Goal: Task Accomplishment & Management: Manage account settings

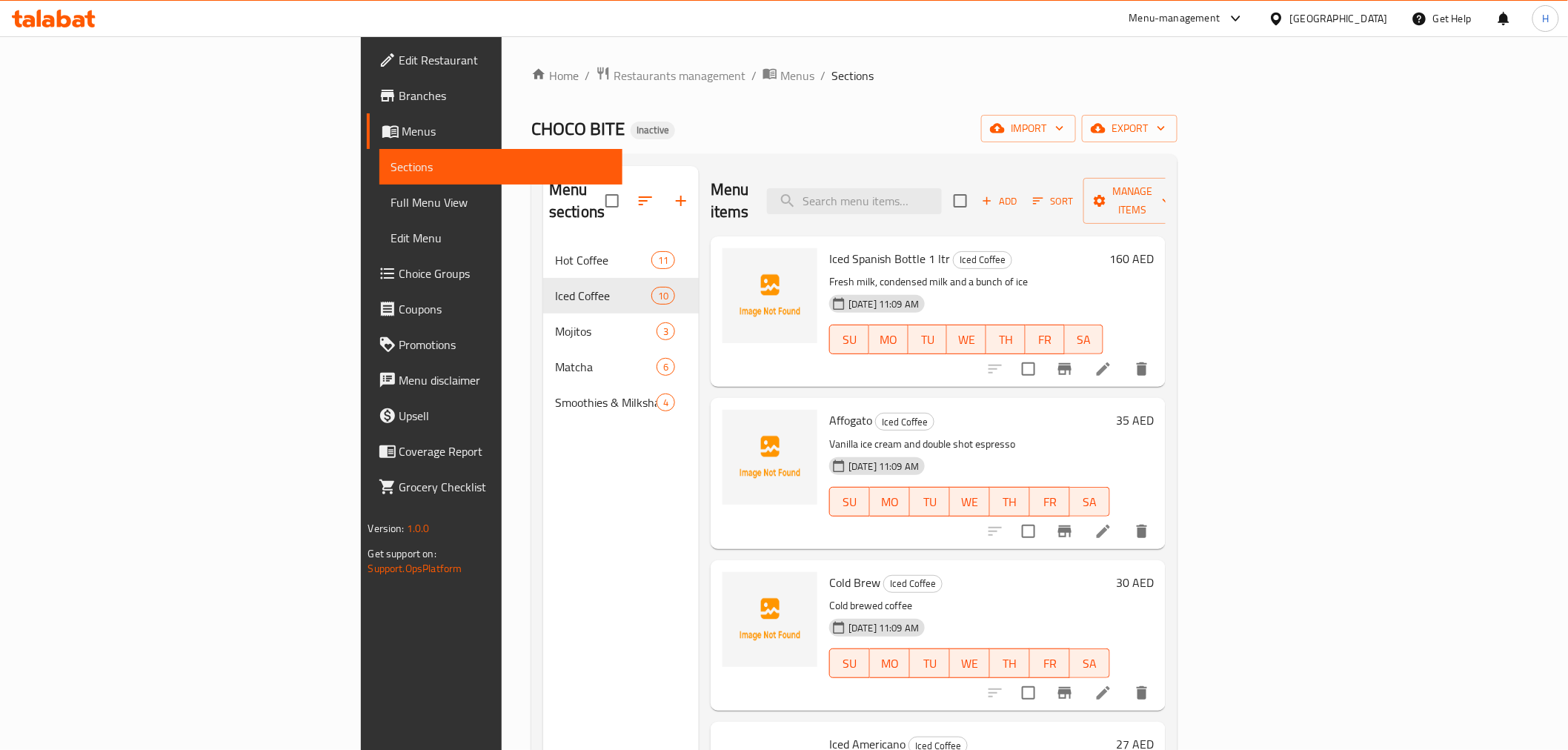
scroll to position [741, 0]
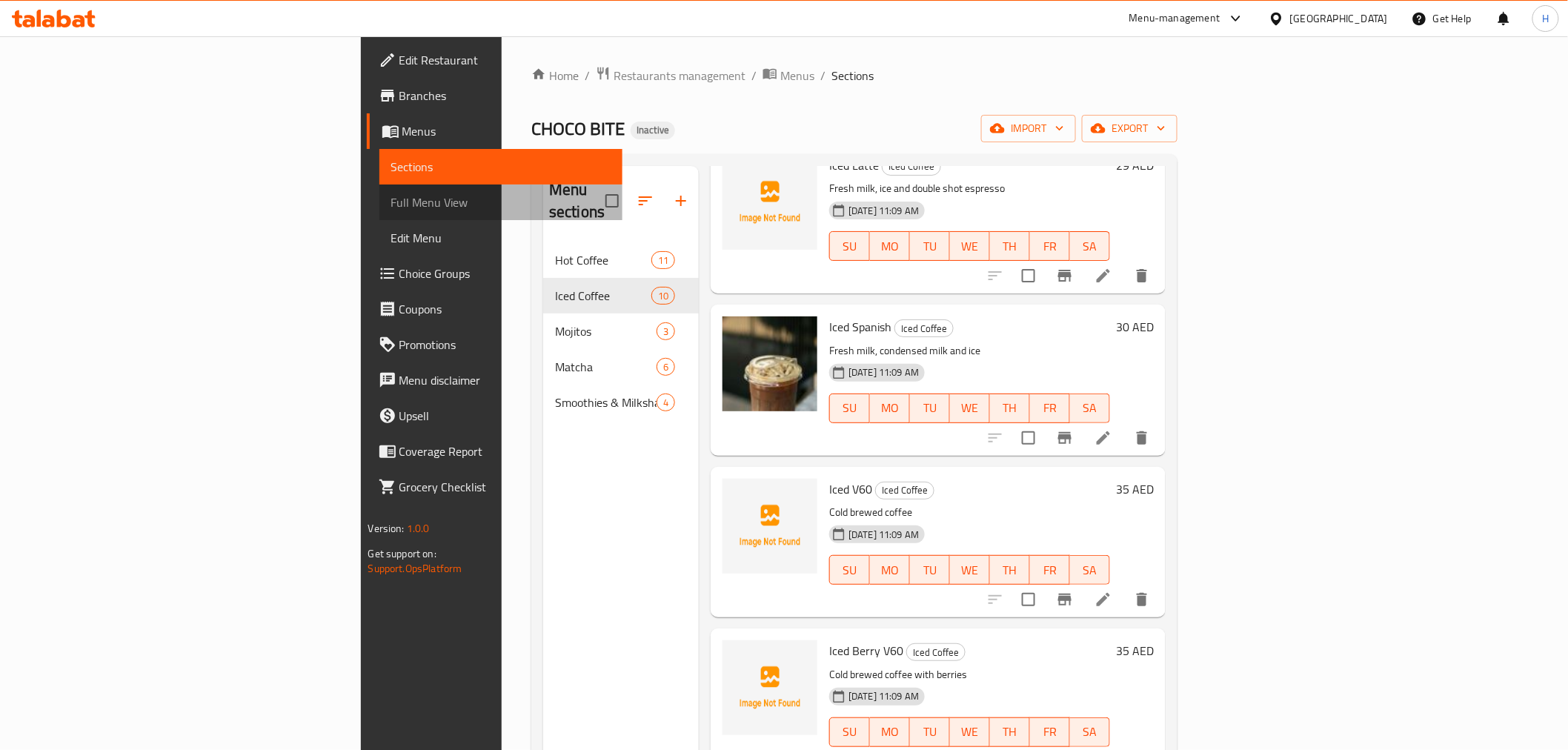
click at [391, 210] on span "Full Menu View" at bounding box center [501, 202] width 220 height 18
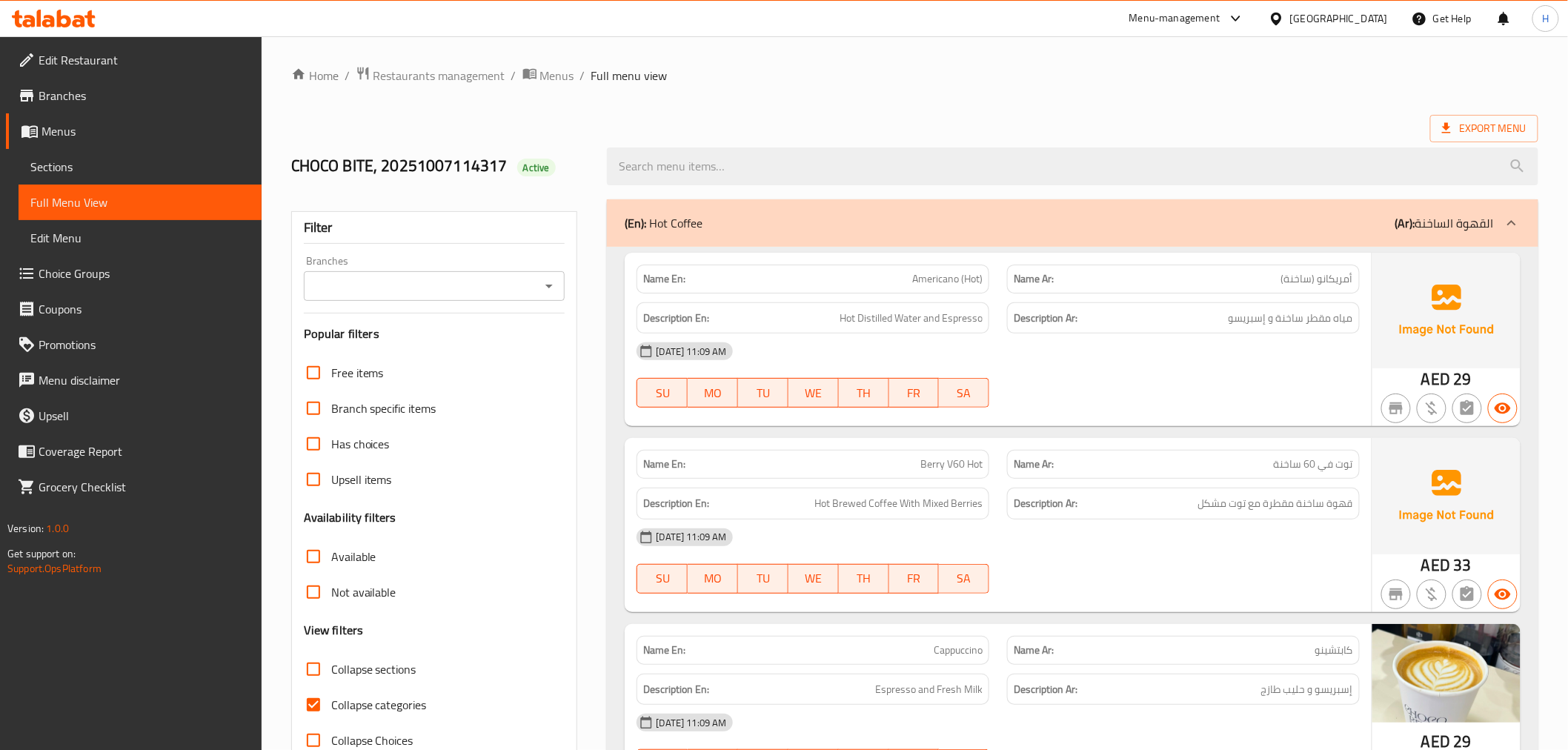
click at [539, 292] on div at bounding box center [548, 286] width 19 height 21
click at [542, 287] on icon "Open" at bounding box center [549, 286] width 18 height 18
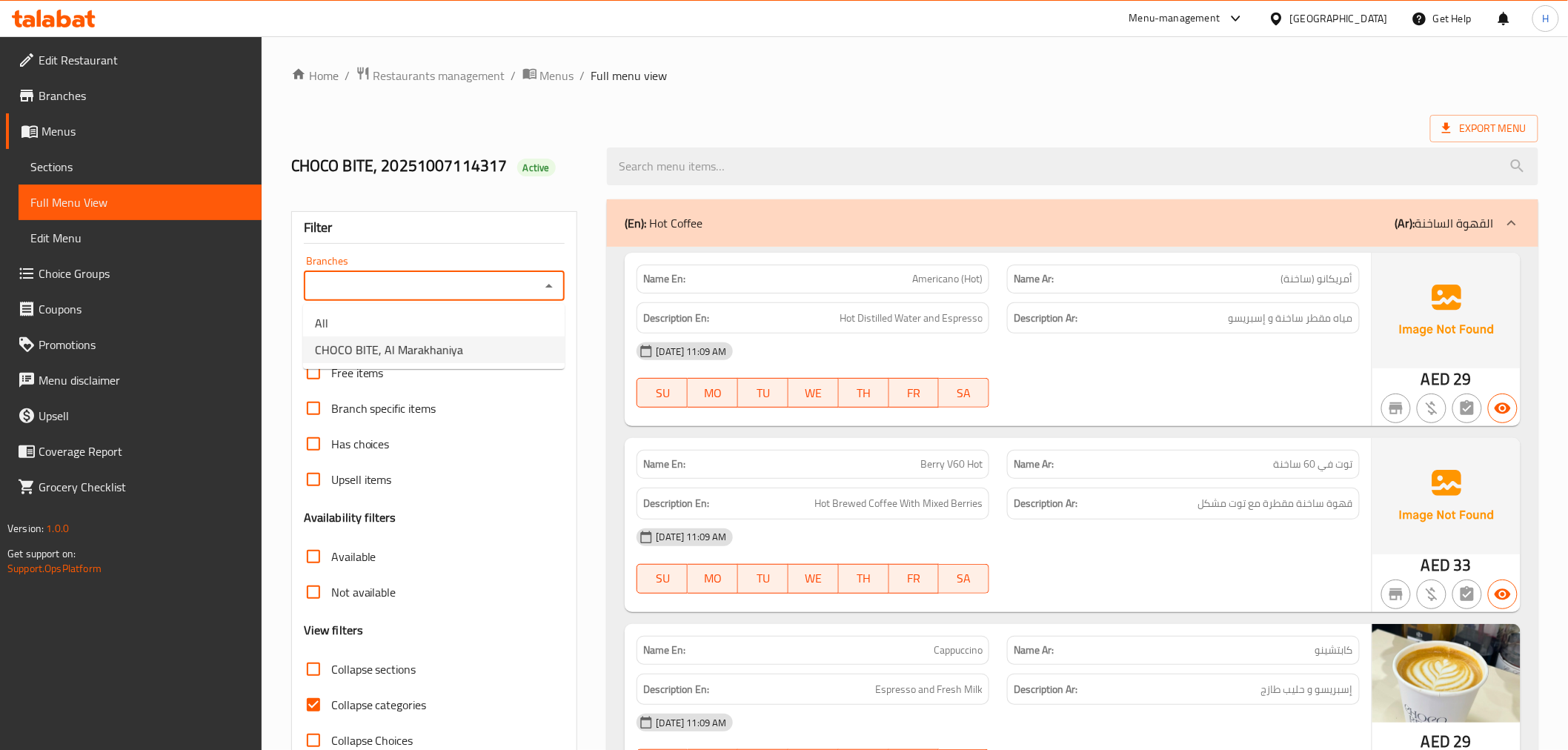
click at [504, 366] on ul "All CHOCO BITE, Al Marakhaniya" at bounding box center [434, 336] width 262 height 65
click at [507, 361] on li "CHOCO BITE, Al Marakhaniya" at bounding box center [434, 350] width 262 height 26
type input "CHOCO BITE, Al Marakhaniya"
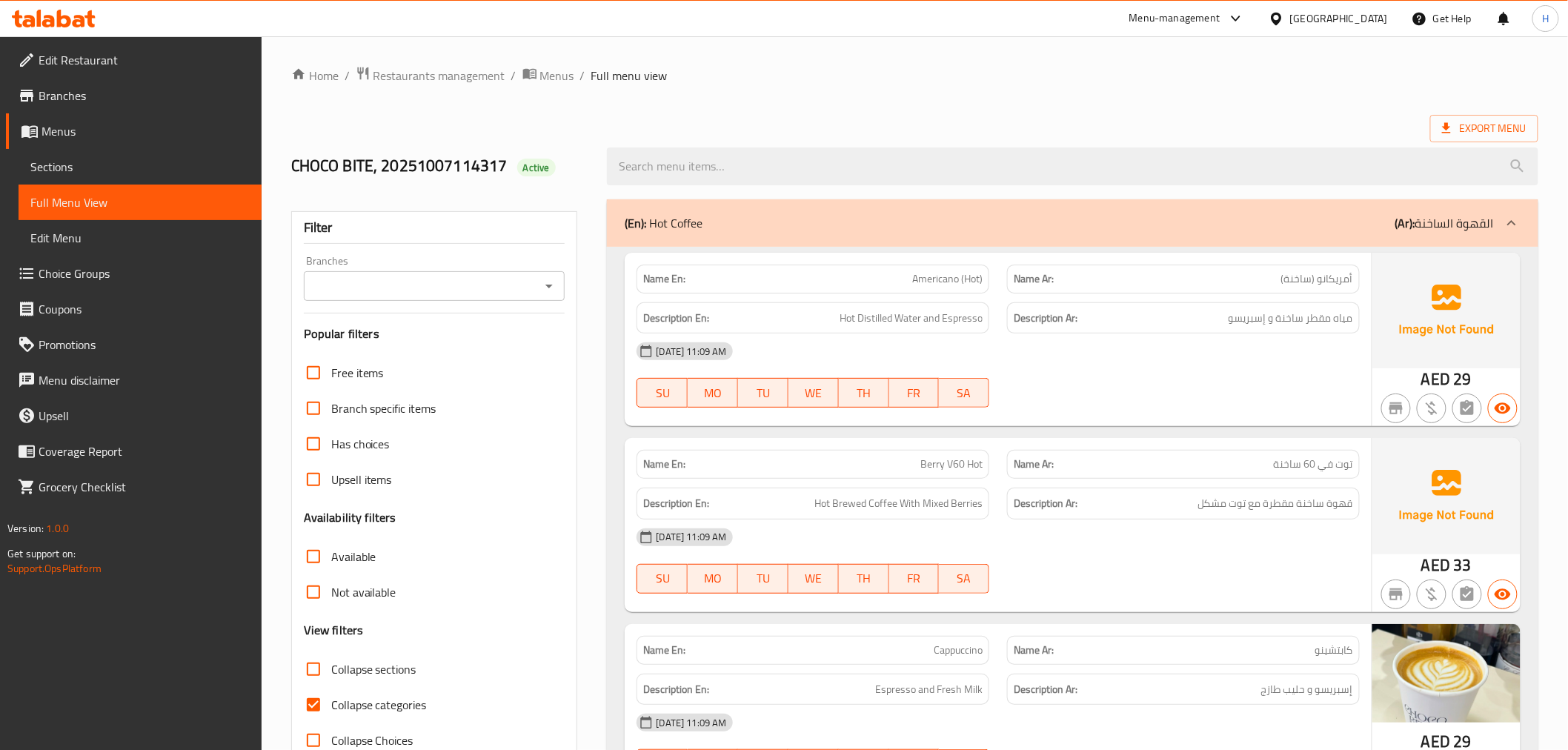
click at [1362, 21] on div "[GEOGRAPHIC_DATA]" at bounding box center [1339, 18] width 98 height 16
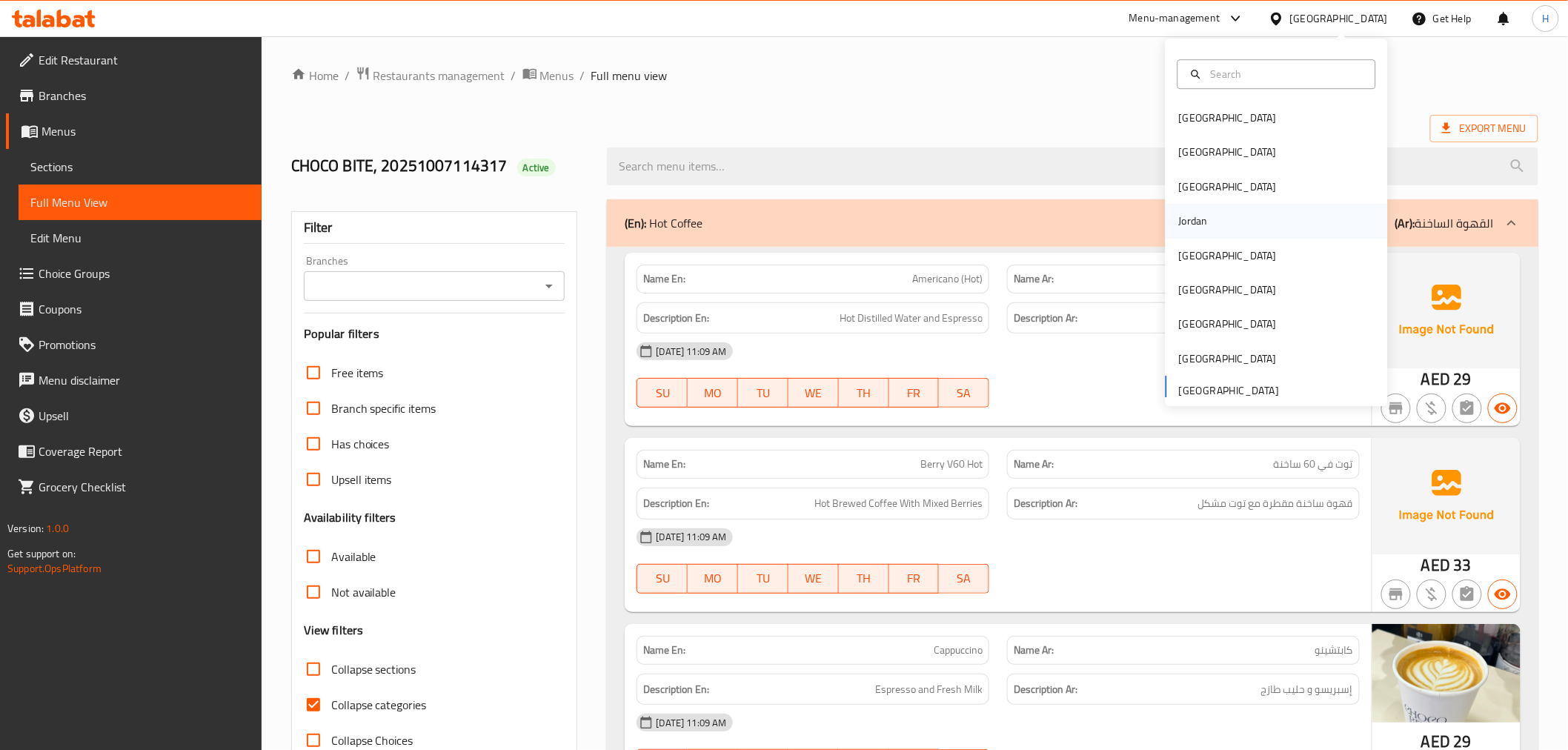
click at [1205, 207] on div "Jordan" at bounding box center [1193, 221] width 53 height 34
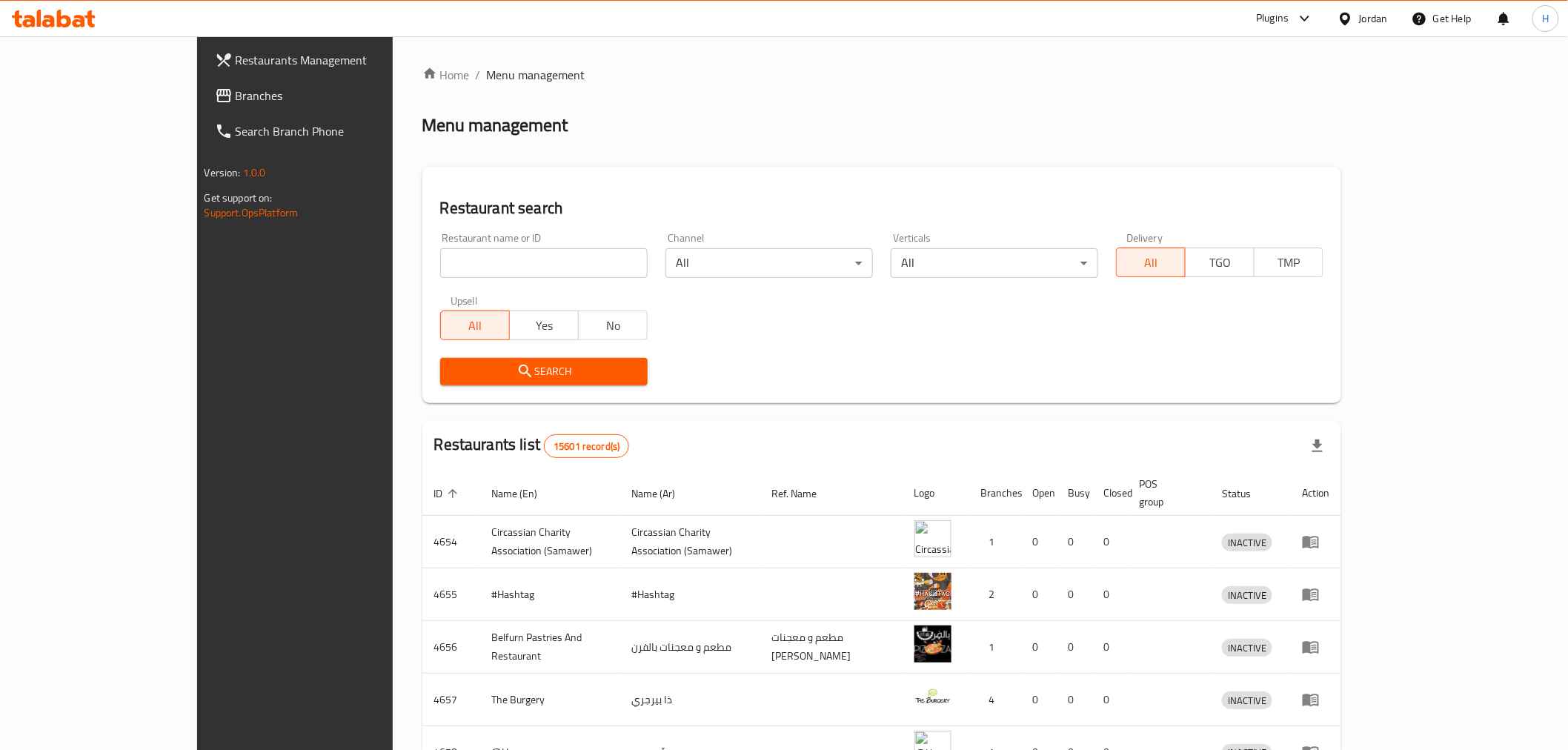
click at [511, 267] on input "search" at bounding box center [544, 263] width 207 height 30
paste input "[PERSON_NAME] Dairy"
type input "[PERSON_NAME] Dairy"
click at [456, 372] on span "Search" at bounding box center [544, 371] width 184 height 19
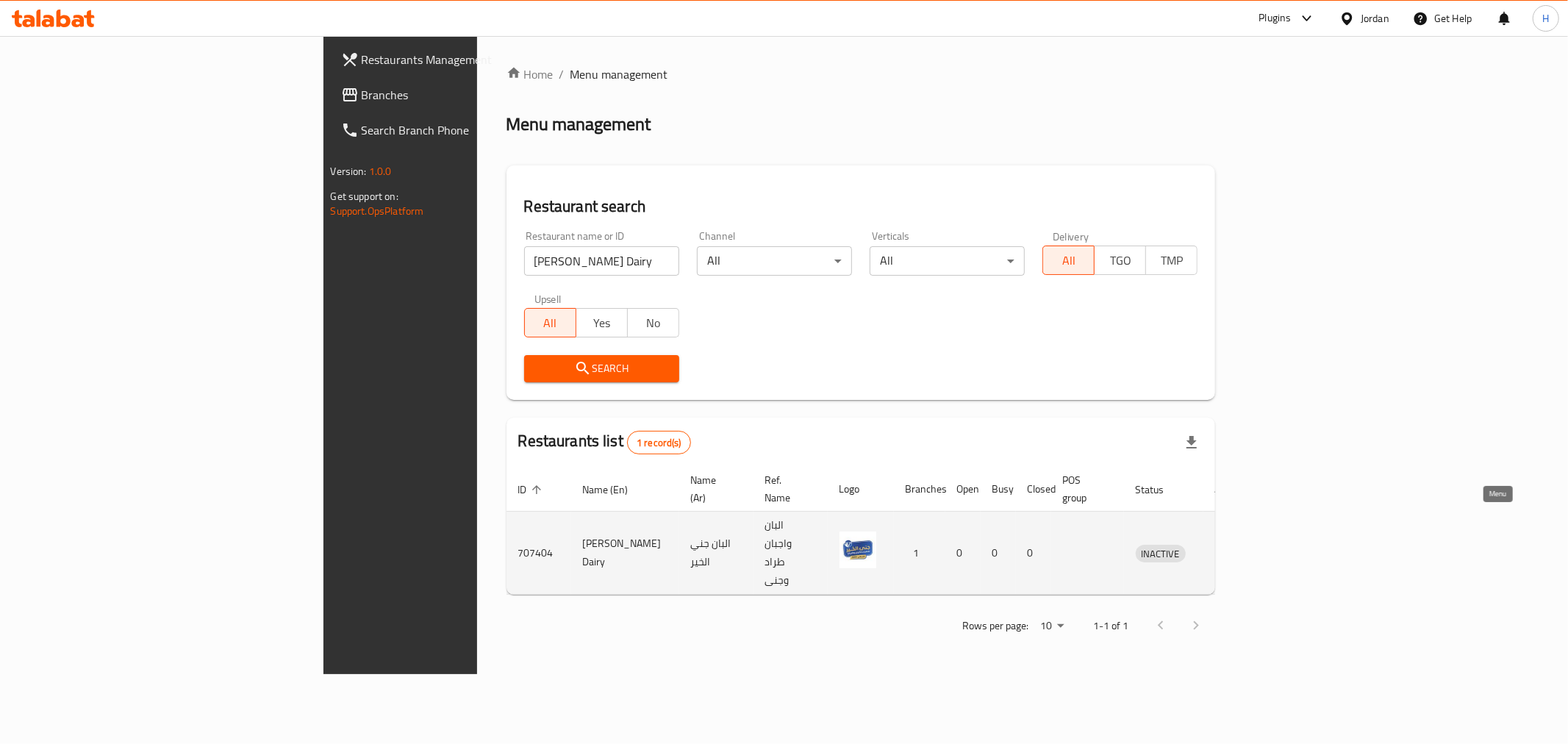
click at [1230, 551] on icon "enhanced table" at bounding box center [1227, 554] width 5 height 6
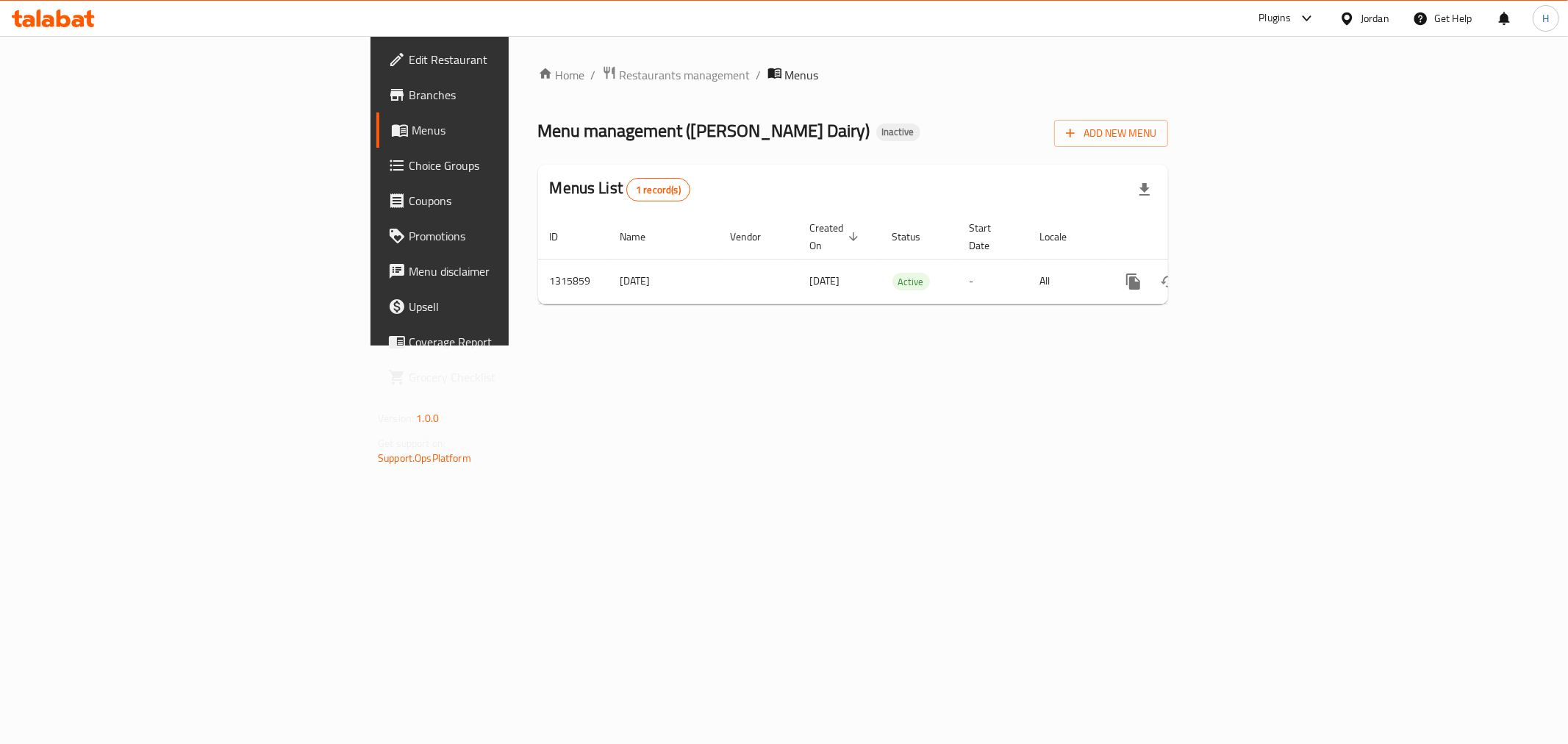
click at [409, 54] on span "Edit Restaurant" at bounding box center [515, 59] width 212 height 18
